Goal: Check status: Check status

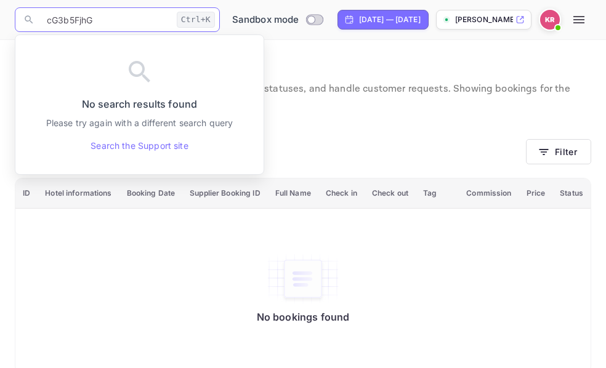
click at [92, 19] on input "cG3b5FjhG" at bounding box center [105, 19] width 132 height 25
drag, startPoint x: 92, startPoint y: 19, endPoint x: 40, endPoint y: 25, distance: 52.7
click at [40, 25] on input "cG3b5FjhG" at bounding box center [105, 19] width 132 height 25
click at [47, 21] on input "G76X1HX_X" at bounding box center [105, 19] width 132 height 25
type input "G76X1HX_X"
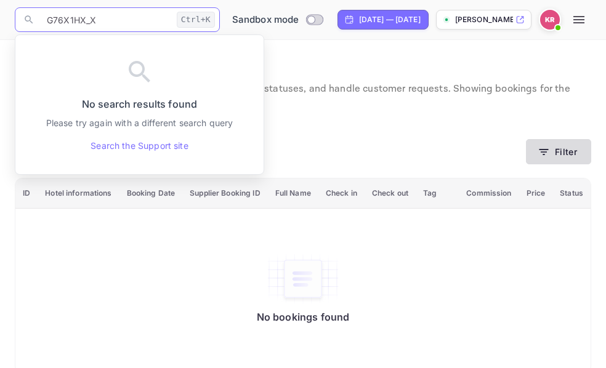
click at [543, 144] on button "Filter" at bounding box center [558, 151] width 65 height 25
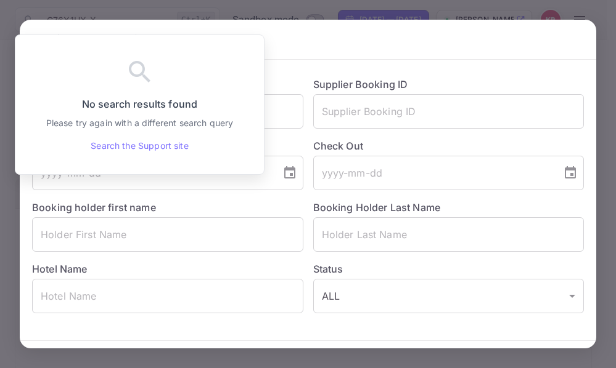
click at [163, 205] on div "Booking holder first name ​" at bounding box center [162, 221] width 281 height 62
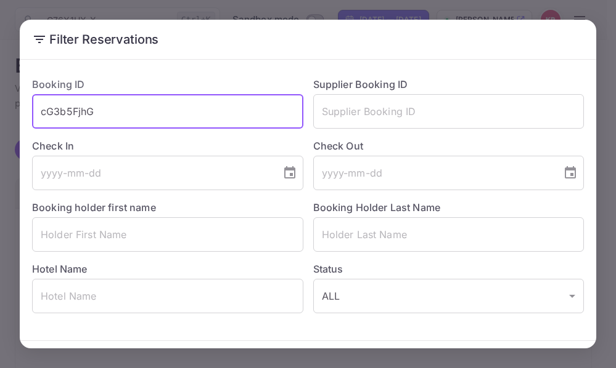
drag, startPoint x: 101, startPoint y: 113, endPoint x: 50, endPoint y: 116, distance: 51.2
click at [35, 116] on input "cG3b5FjhG" at bounding box center [167, 111] width 271 height 35
paste input "G76X1HX_X"
click at [40, 114] on input "G76X1HX_X" at bounding box center [167, 111] width 271 height 35
click at [99, 107] on input "G76X1HX_X" at bounding box center [167, 111] width 271 height 35
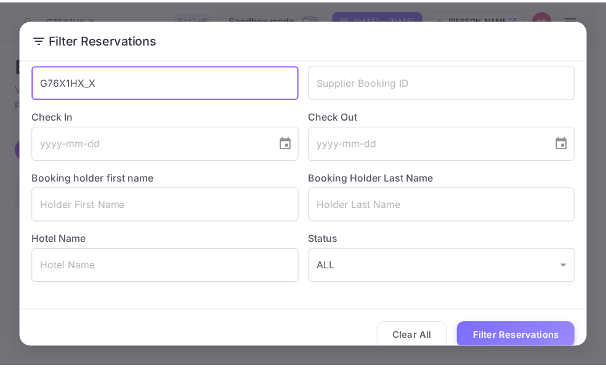
scroll to position [44, 0]
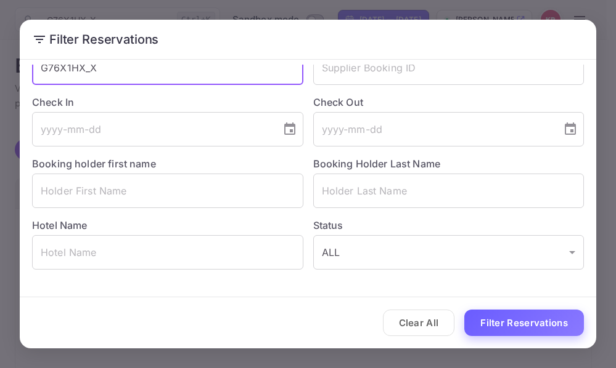
type input "G76X1HX_X"
click at [506, 326] on button "Filter Reservations" at bounding box center [524, 323] width 120 height 26
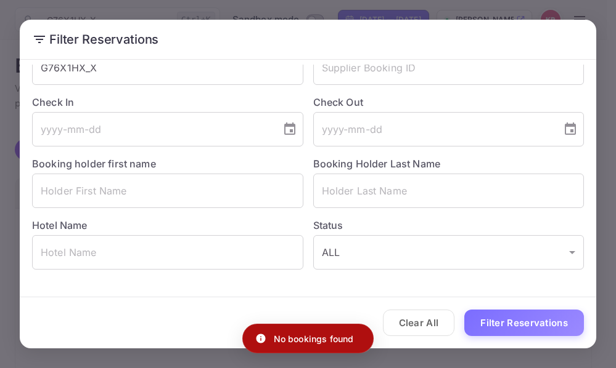
click at [522, 39] on h2 "Filter Reservations" at bounding box center [308, 39] width 576 height 39
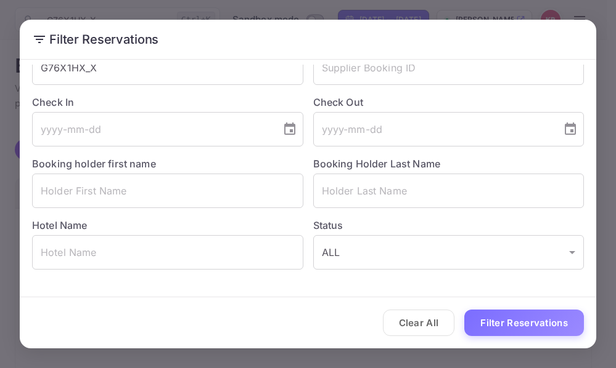
click at [564, 5] on div "Filter Reservations Booking ID G76X1HX_X ​ Supplier Booking ID ​ Check In ​ Che…" at bounding box center [308, 184] width 616 height 368
